Goal: Transaction & Acquisition: Purchase product/service

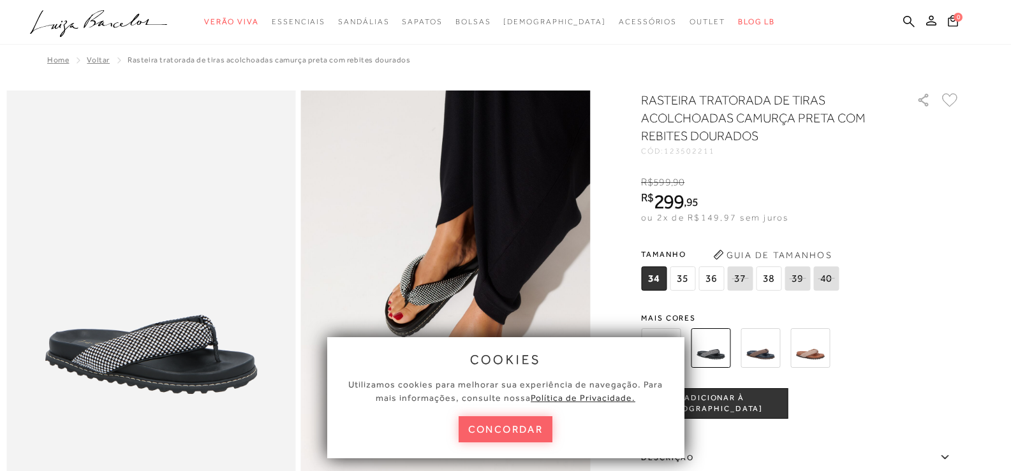
click at [885, 342] on div at bounding box center [785, 348] width 297 height 47
drag, startPoint x: 515, startPoint y: 430, endPoint x: 517, endPoint y: 416, distance: 14.2
click at [516, 426] on button "concordar" at bounding box center [506, 429] width 94 height 26
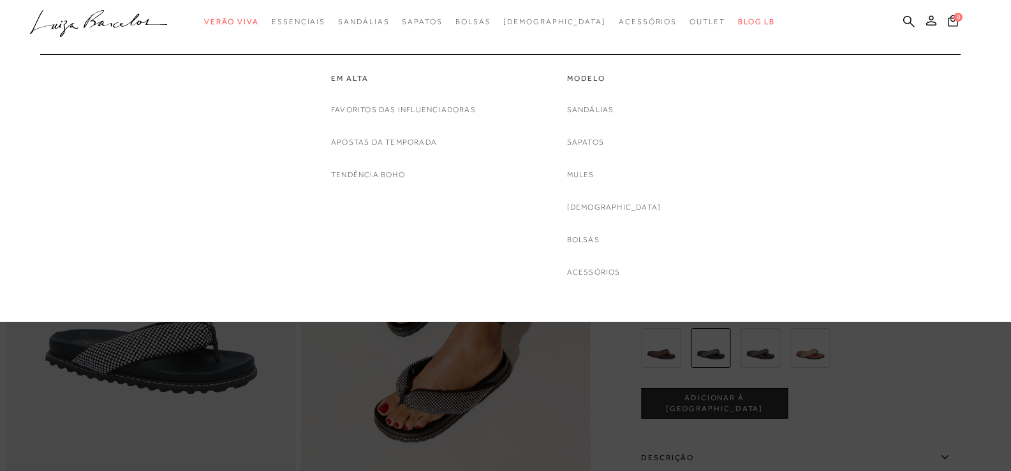
click at [617, 208] on link "[DEMOGRAPHIC_DATA]" at bounding box center [614, 207] width 94 height 13
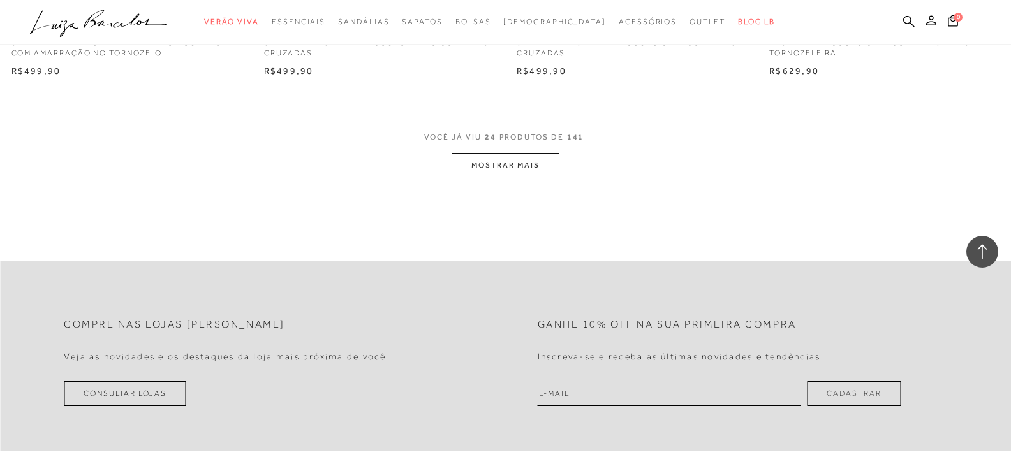
scroll to position [2806, 0]
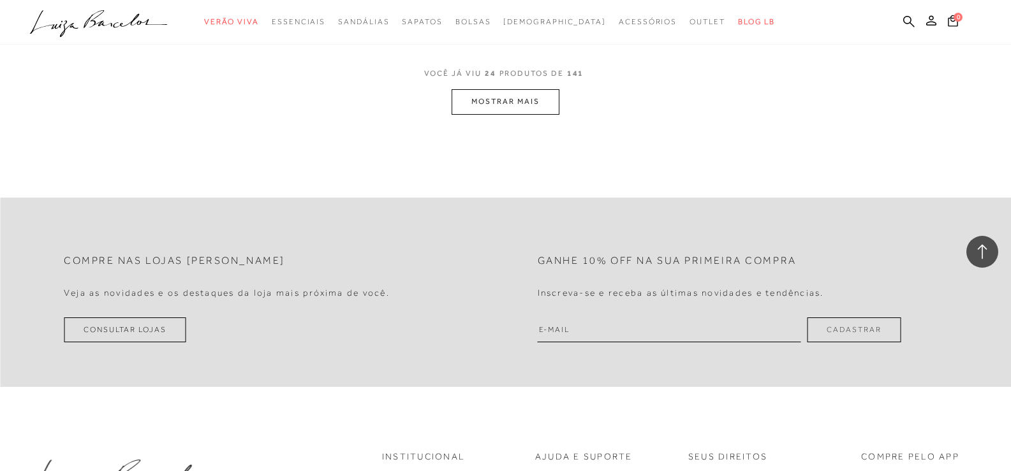
click at [499, 105] on button "MOSTRAR MAIS" at bounding box center [505, 101] width 107 height 25
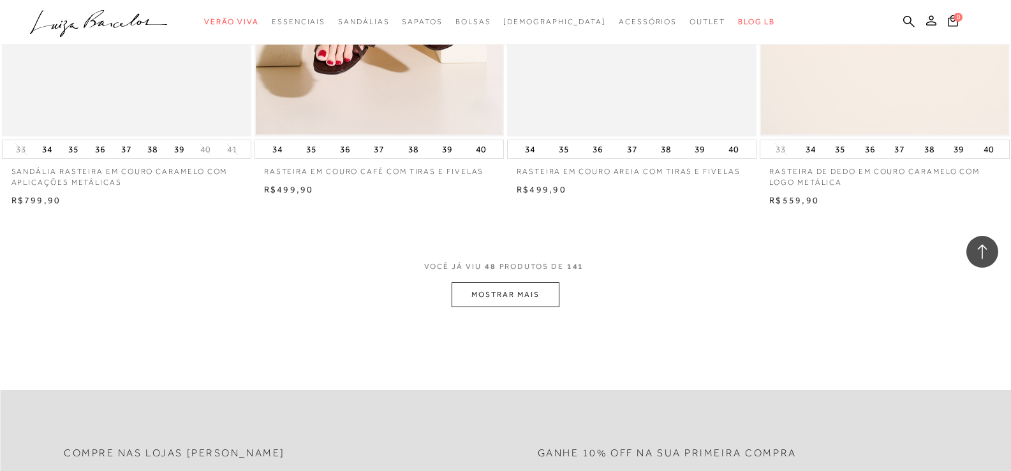
scroll to position [5485, 0]
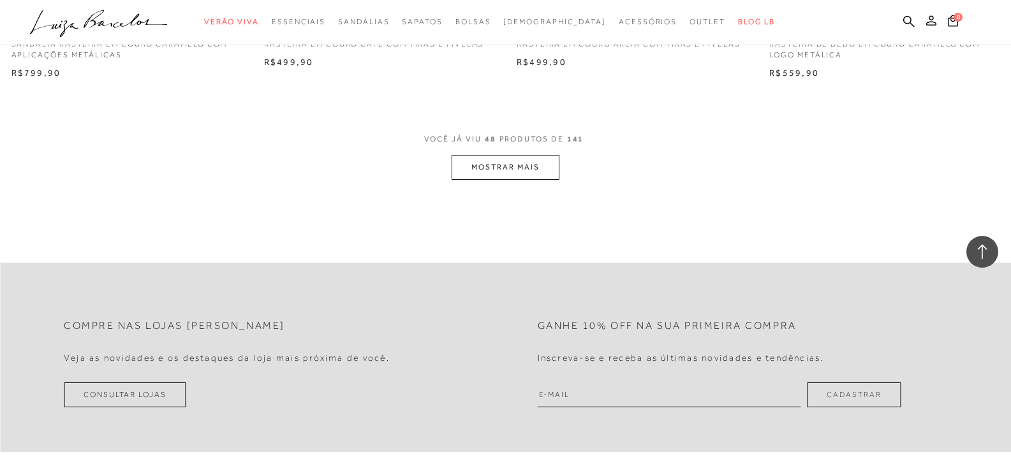
click at [501, 169] on button "MOSTRAR MAIS" at bounding box center [505, 167] width 107 height 25
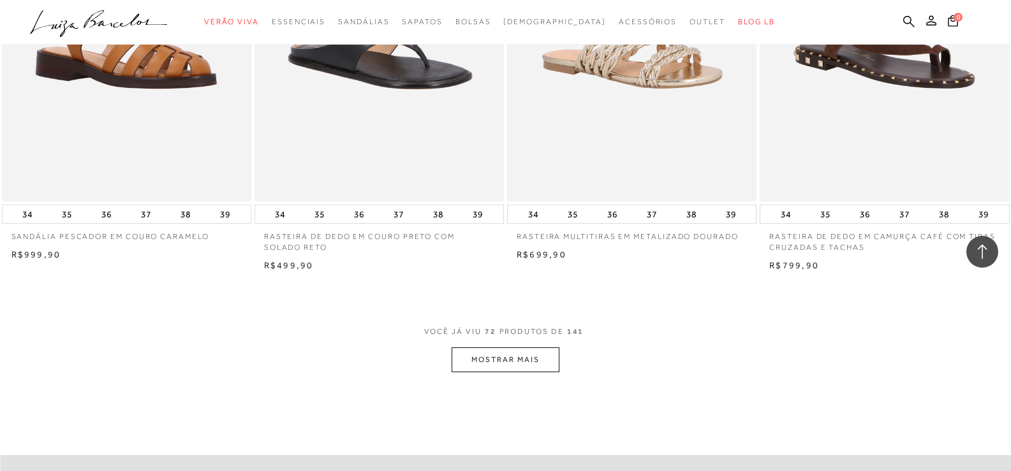
scroll to position [8163, 0]
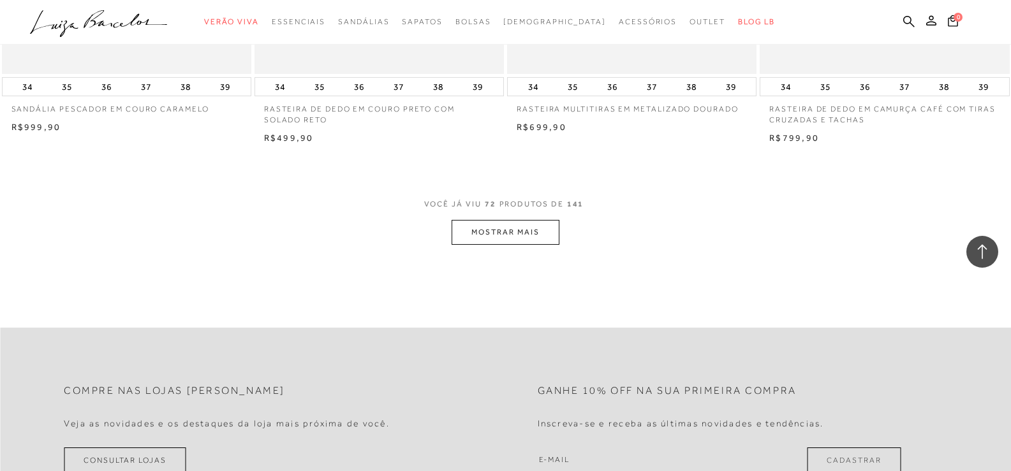
click at [506, 231] on button "MOSTRAR MAIS" at bounding box center [505, 232] width 107 height 25
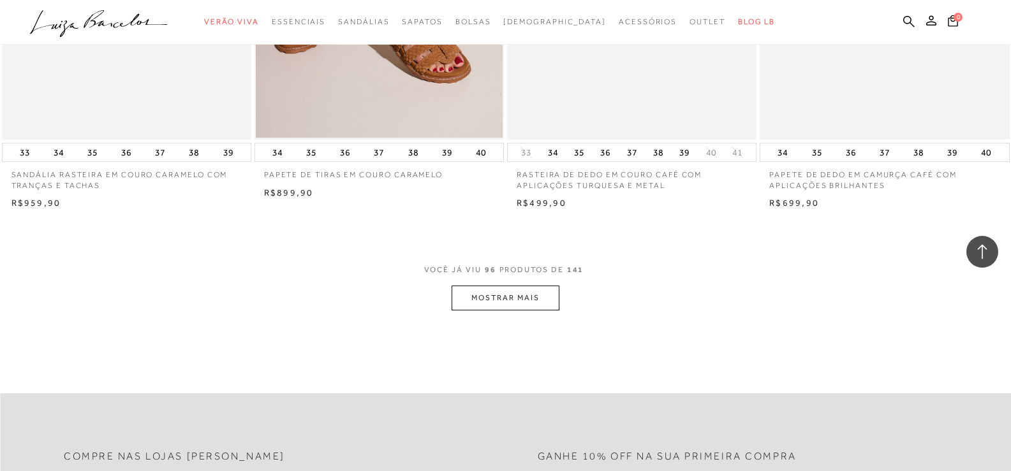
scroll to position [10969, 0]
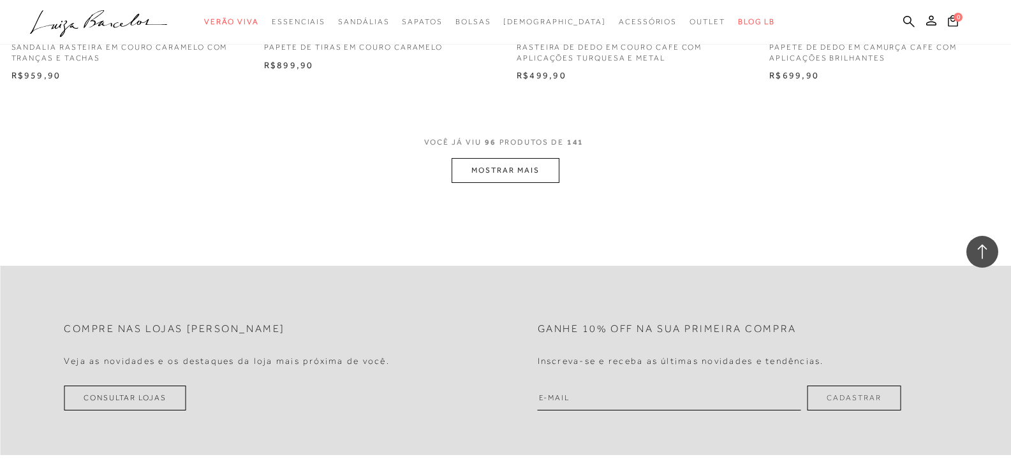
click at [515, 167] on button "MOSTRAR MAIS" at bounding box center [505, 170] width 107 height 25
